Goal: Transaction & Acquisition: Purchase product/service

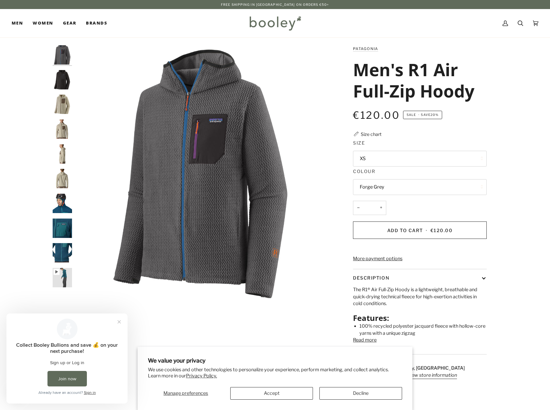
click at [368, 159] on button "XS" at bounding box center [420, 159] width 134 height 16
click at [368, 223] on span "Large" at bounding box center [366, 222] width 13 height 6
click at [378, 185] on button "Forge Grey" at bounding box center [420, 187] width 134 height 16
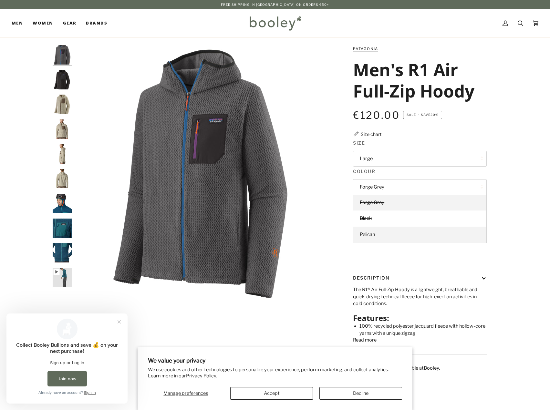
click at [375, 236] on span "Pelican" at bounding box center [367, 235] width 15 height 6
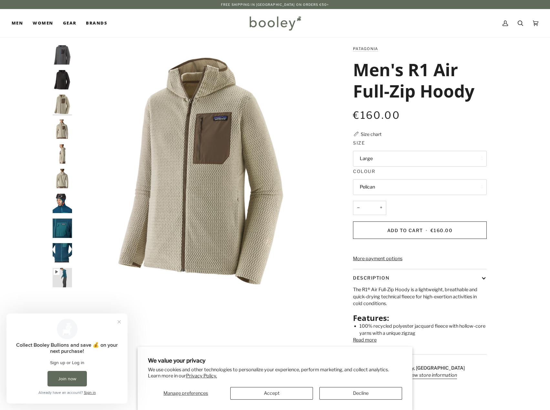
click at [391, 158] on button "Large" at bounding box center [420, 159] width 134 height 16
click at [376, 240] on link "XL" at bounding box center [420, 239] width 133 height 16
click at [385, 188] on button "Pelican" at bounding box center [420, 187] width 134 height 16
click at [59, 106] on img "Patagonia Men's R1 Air Full-Zip Hoody Pelican - Booley Galway" at bounding box center [62, 104] width 19 height 19
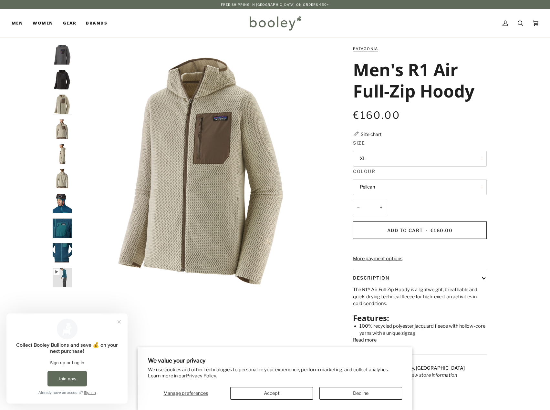
click at [58, 121] on img "Patagonia Men's R1 Air Full-Zip Hoody Pelican - Booley Galway" at bounding box center [62, 129] width 19 height 19
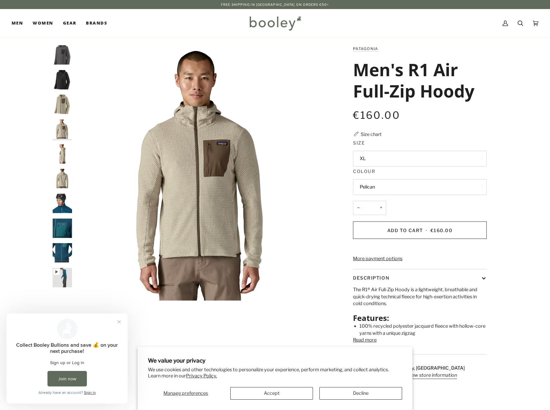
click at [60, 157] on img "Patagonia Men's R1 Air Full-Zip Hoody Pelican - Booley Galway" at bounding box center [62, 153] width 19 height 19
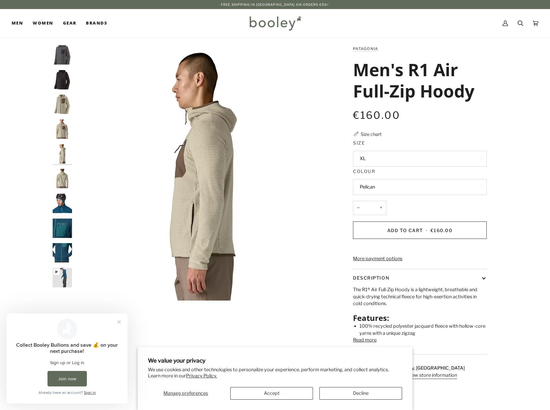
click at [60, 182] on img "Patagonia Men's R1 Air Full-Zip Hoody Pelican - Booley Galway" at bounding box center [62, 178] width 19 height 19
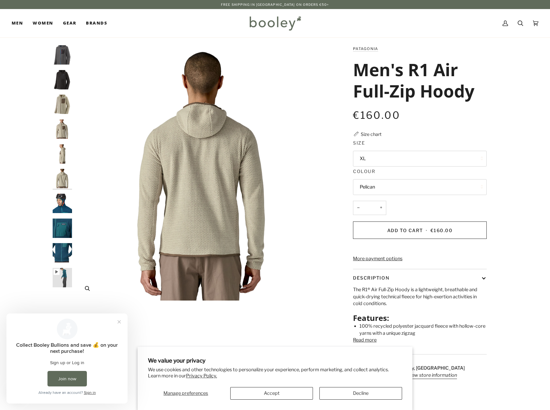
click at [182, 165] on img "Patagonia Men's R1 Air Full-Zip Hoody Pelican - Booley Galway" at bounding box center [203, 173] width 256 height 256
click at [194, 156] on img "Patagonia Men's R1 Air Full-Zip Hoody Pelican - Booley Galway" at bounding box center [203, 173] width 256 height 256
click at [57, 107] on img "Patagonia Men's R1 Air Full-Zip Hoody Pelican - Booley Galway" at bounding box center [62, 104] width 19 height 19
